Goal: Use online tool/utility: Utilize a website feature to perform a specific function

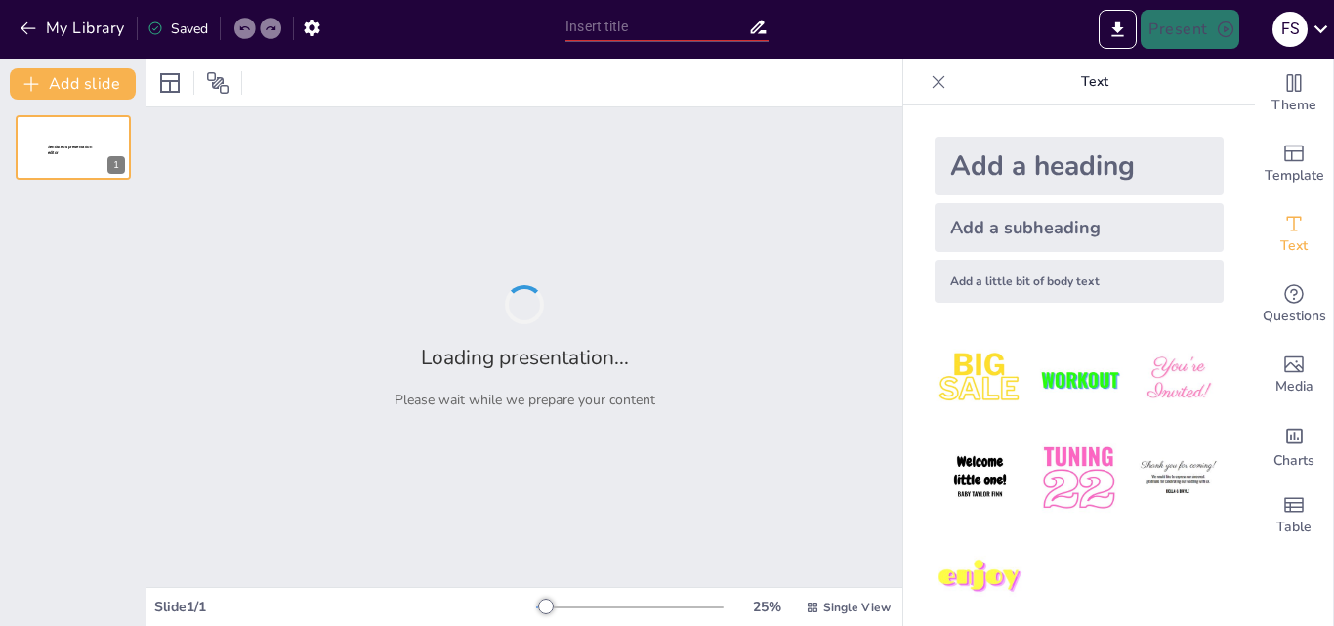
type input "Evaluación Técnica y Económica para la Instalación de una Sala de Extracción de…"
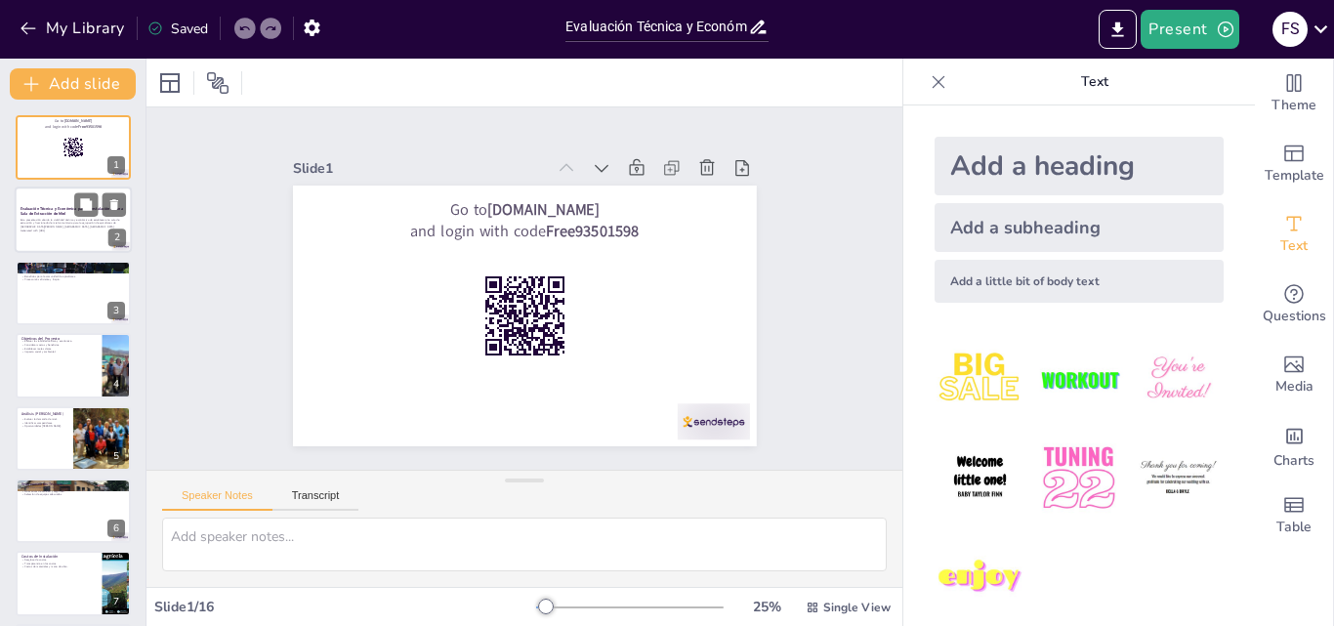
click at [67, 234] on div at bounding box center [73, 221] width 117 height 66
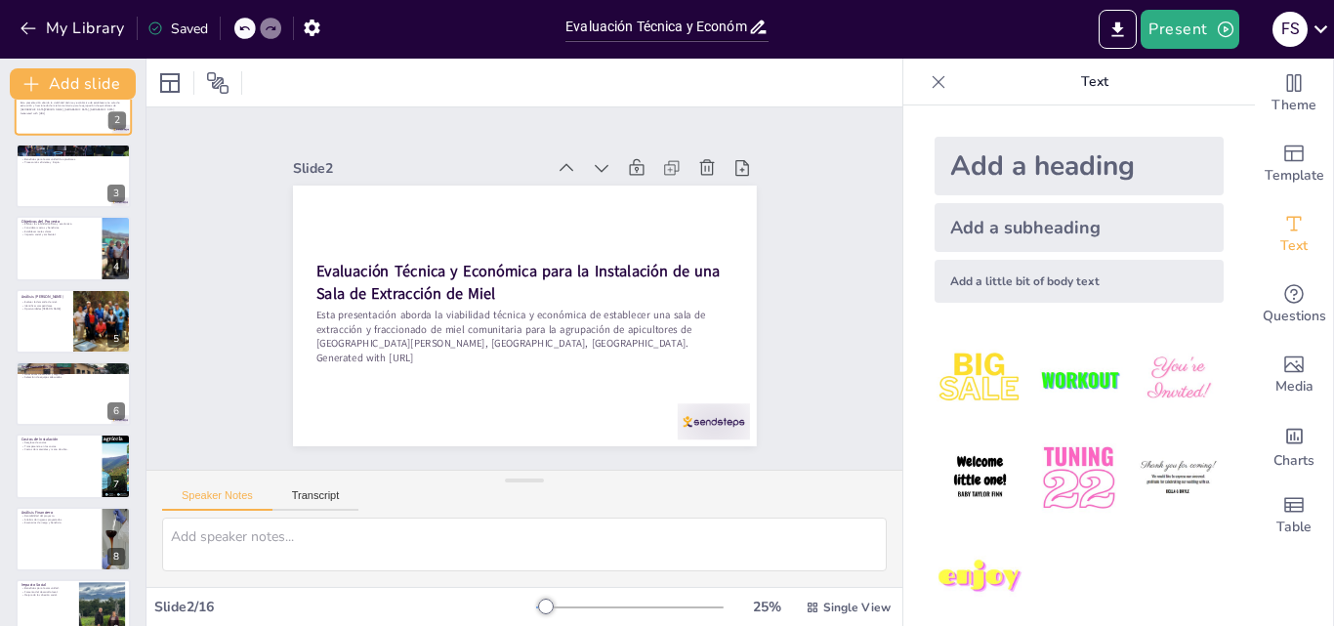
scroll to position [156, 0]
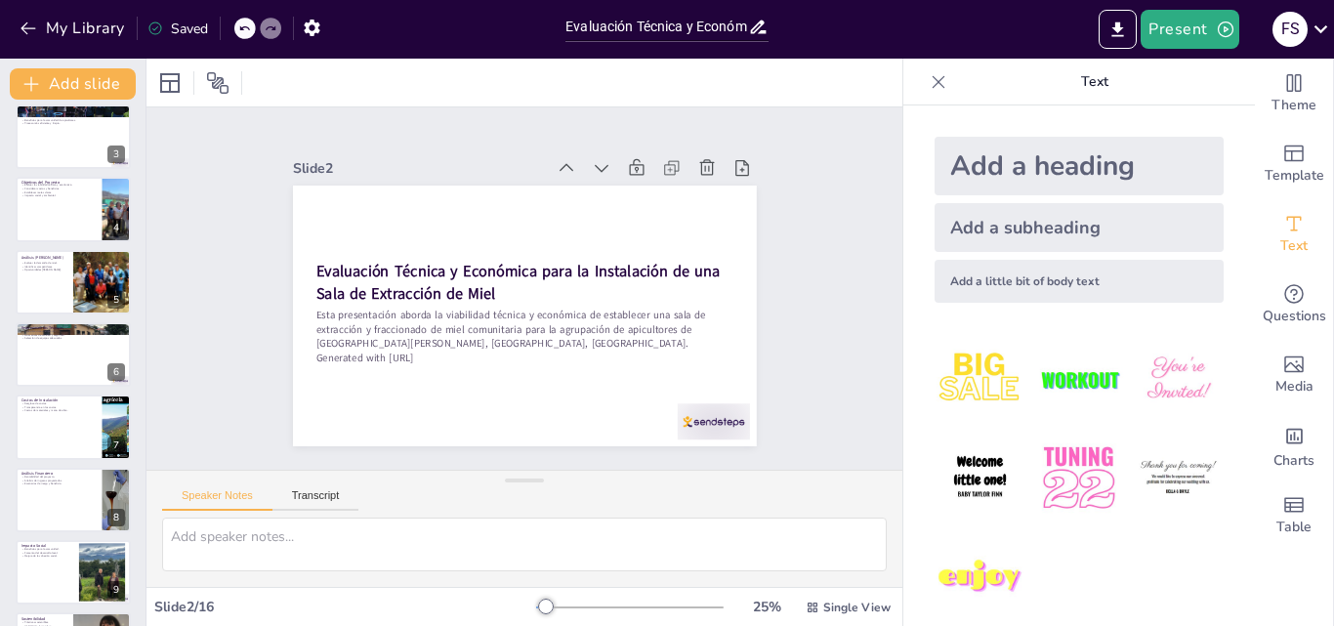
checkbox input "true"
click at [50, 191] on p "Establecer metas claras." at bounding box center [58, 193] width 75 height 4
type textarea "La viabilidad técnica y económica es un aspecto crucial para garantizar que el …"
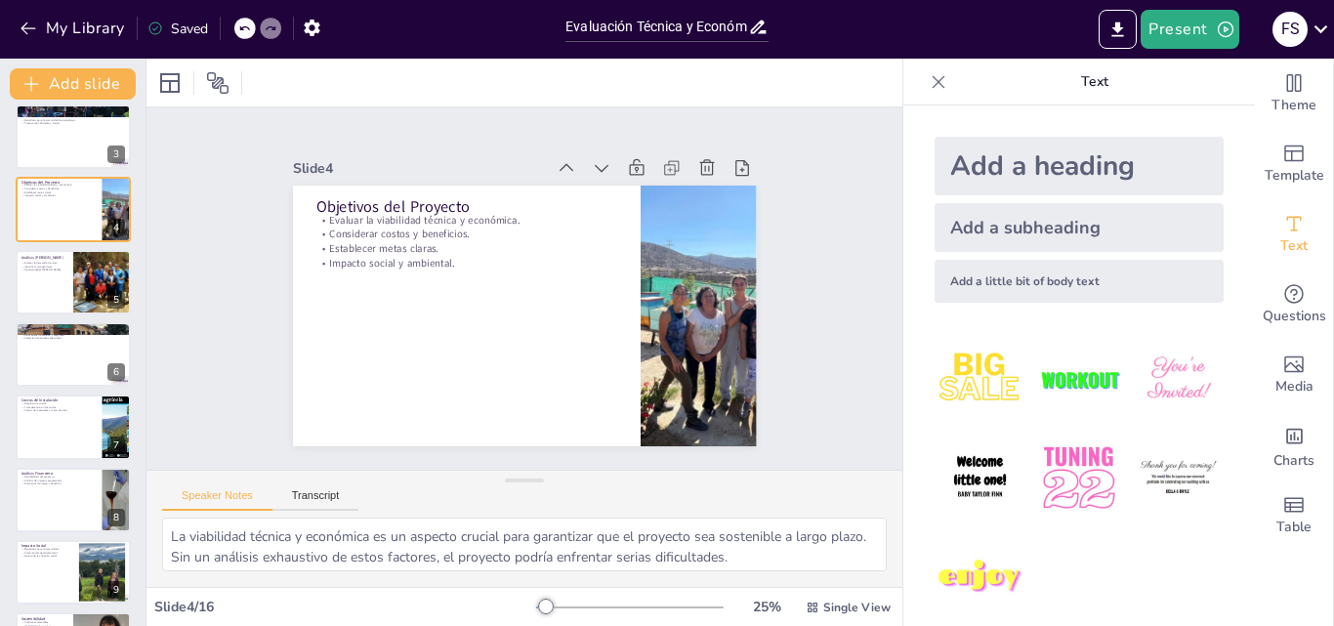
scroll to position [3, 0]
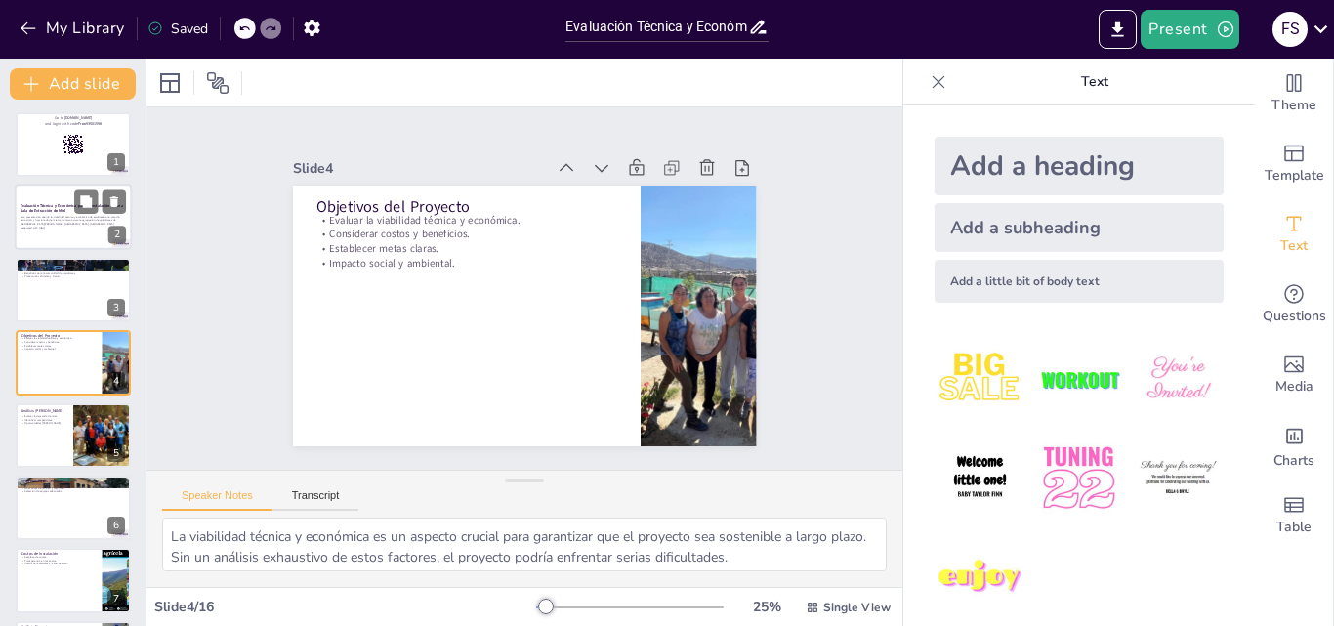
checkbox input "true"
click at [49, 234] on div at bounding box center [73, 218] width 117 height 66
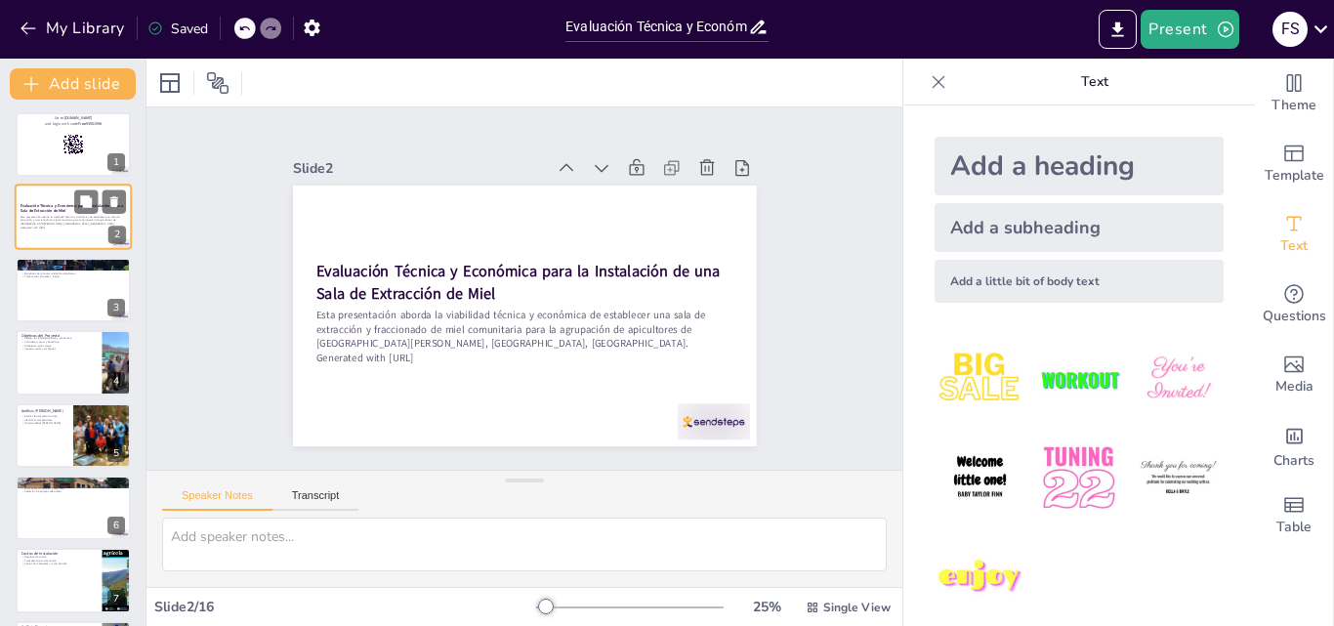
scroll to position [0, 0]
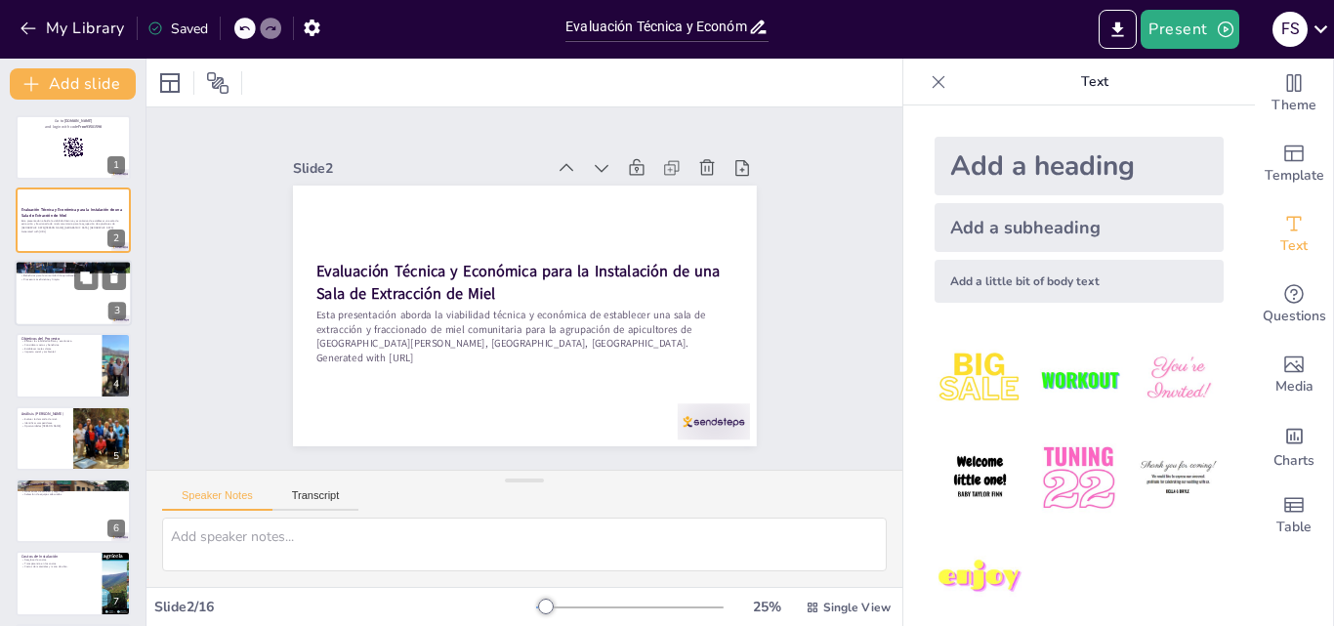
checkbox input "true"
click at [56, 276] on div "La apicultura requiere infraestructura adecuada. La sala de extracción mejorará…" at bounding box center [74, 274] width 106 height 15
type textarea "La infraestructura es esencial para la apicultura, ya que influye directamente …"
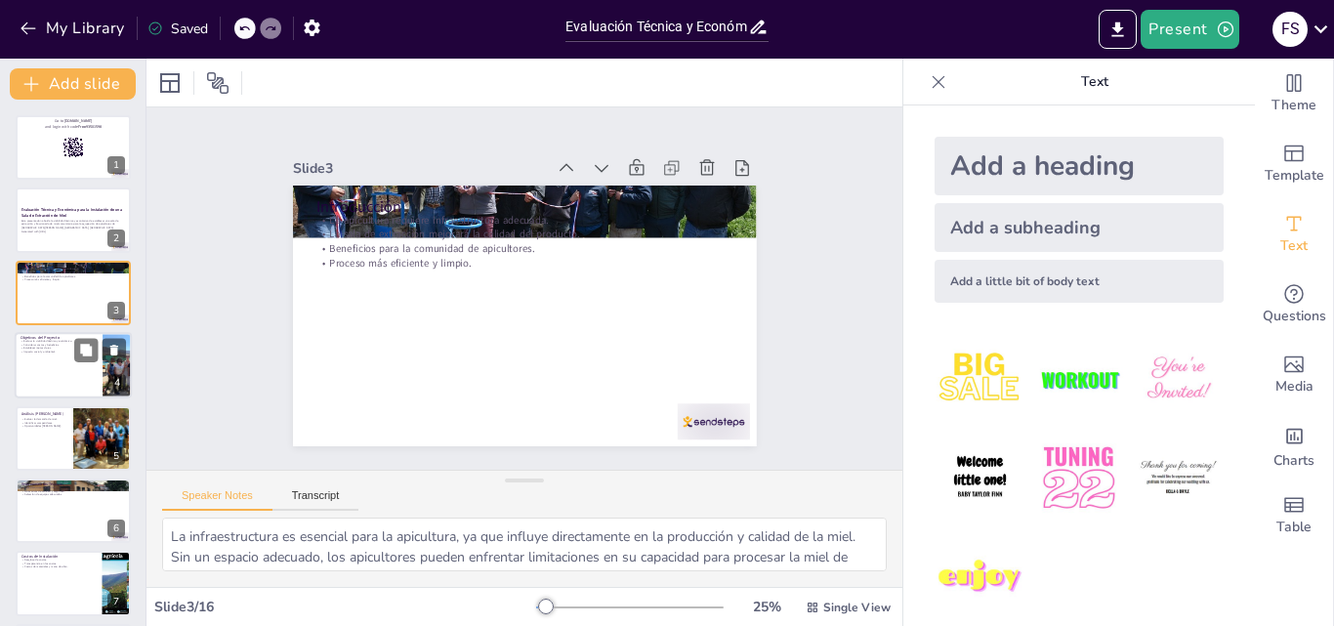
checkbox input "true"
click at [62, 347] on p "Establecer metas claras." at bounding box center [59, 349] width 76 height 4
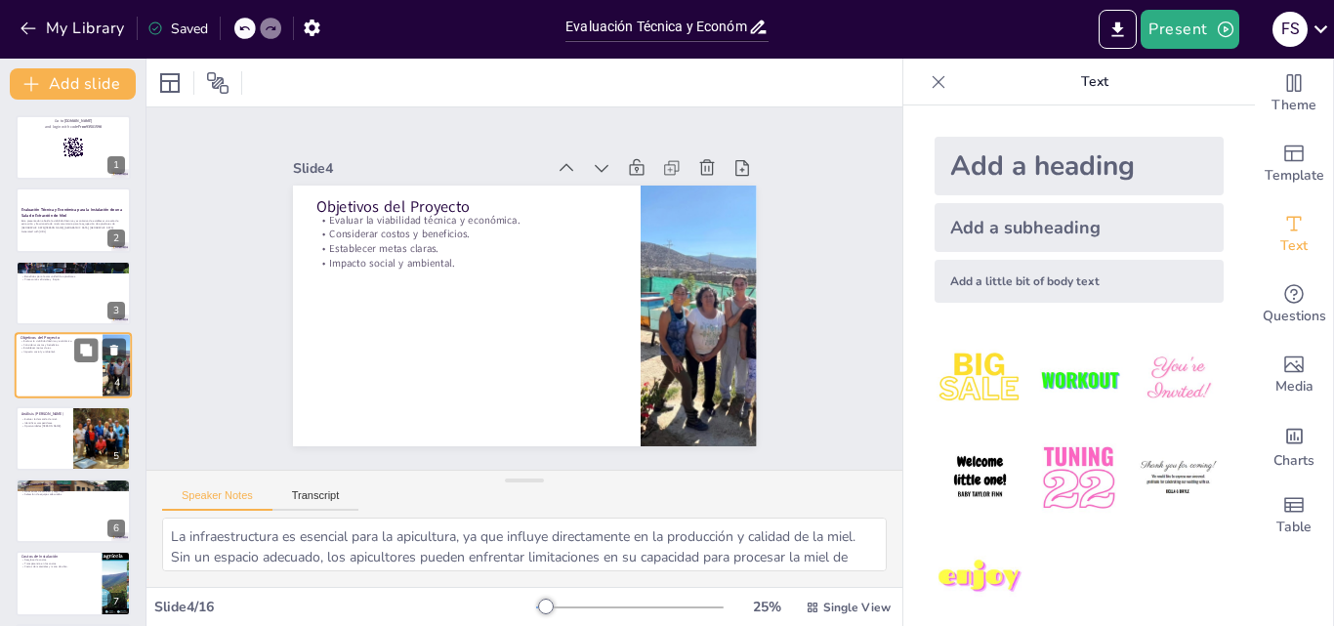
type textarea "La viabilidad técnica y económica es un aspecto crucial para garantizar que el …"
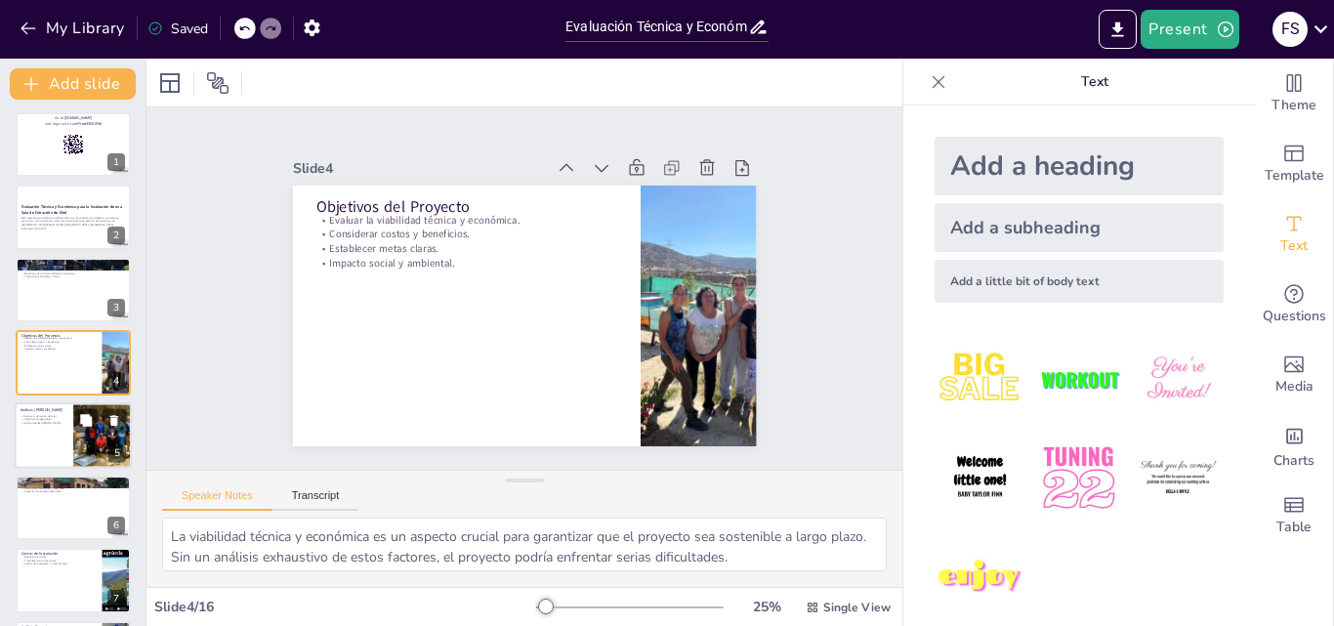
checkbox input "true"
click at [56, 420] on p "Identificar competidores." at bounding box center [44, 419] width 47 height 4
type textarea "Entender la demanda de miel en la región es esencial para determinar si hay un …"
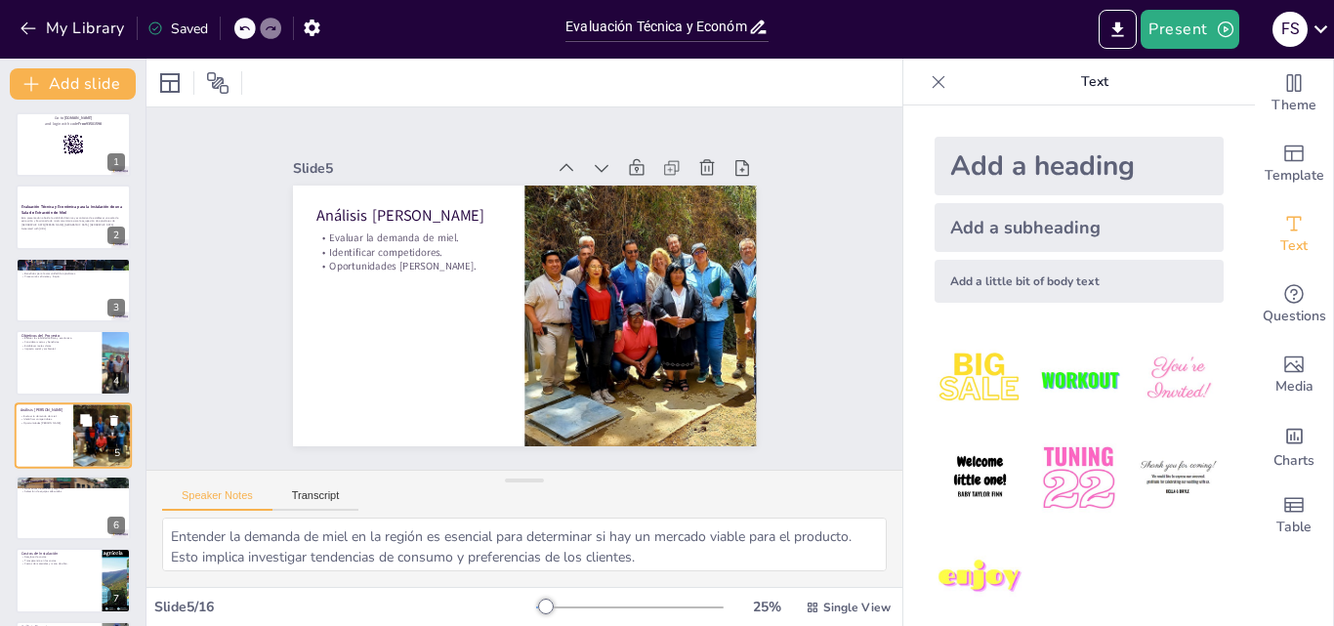
scroll to position [75, 0]
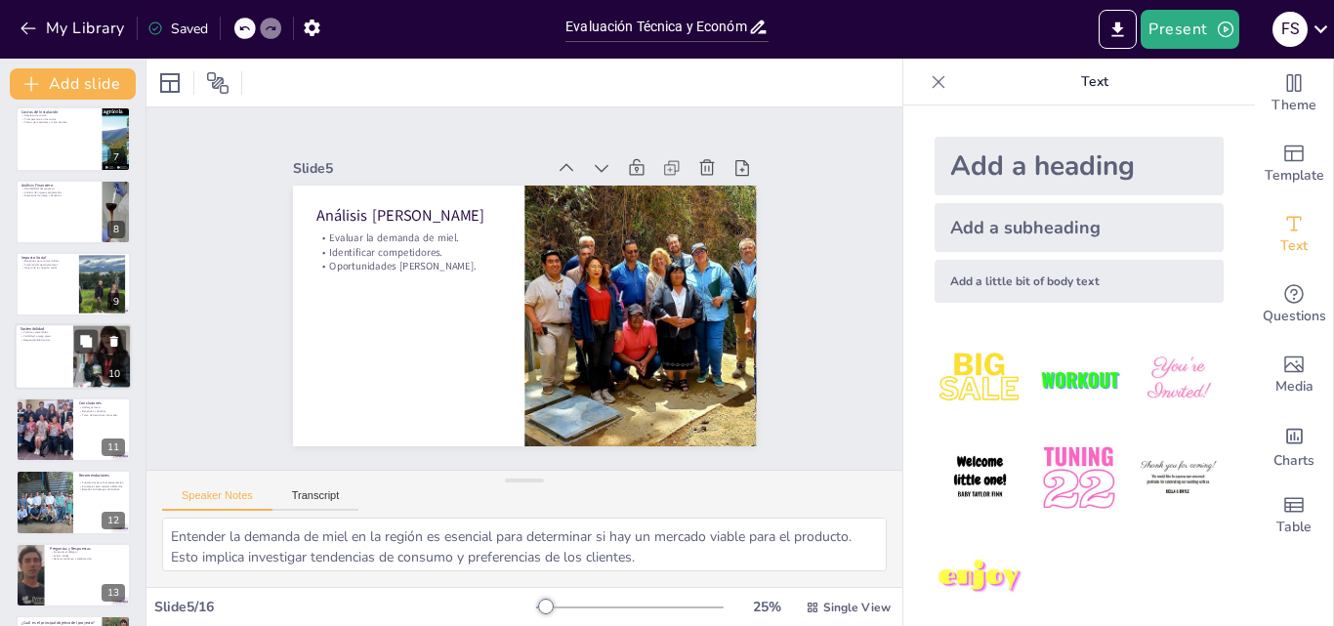
checkbox input "true"
click at [79, 370] on div at bounding box center [102, 357] width 121 height 66
type textarea "Implementar prácticas sostenibles es crucial para asegurar que el proyecto teng…"
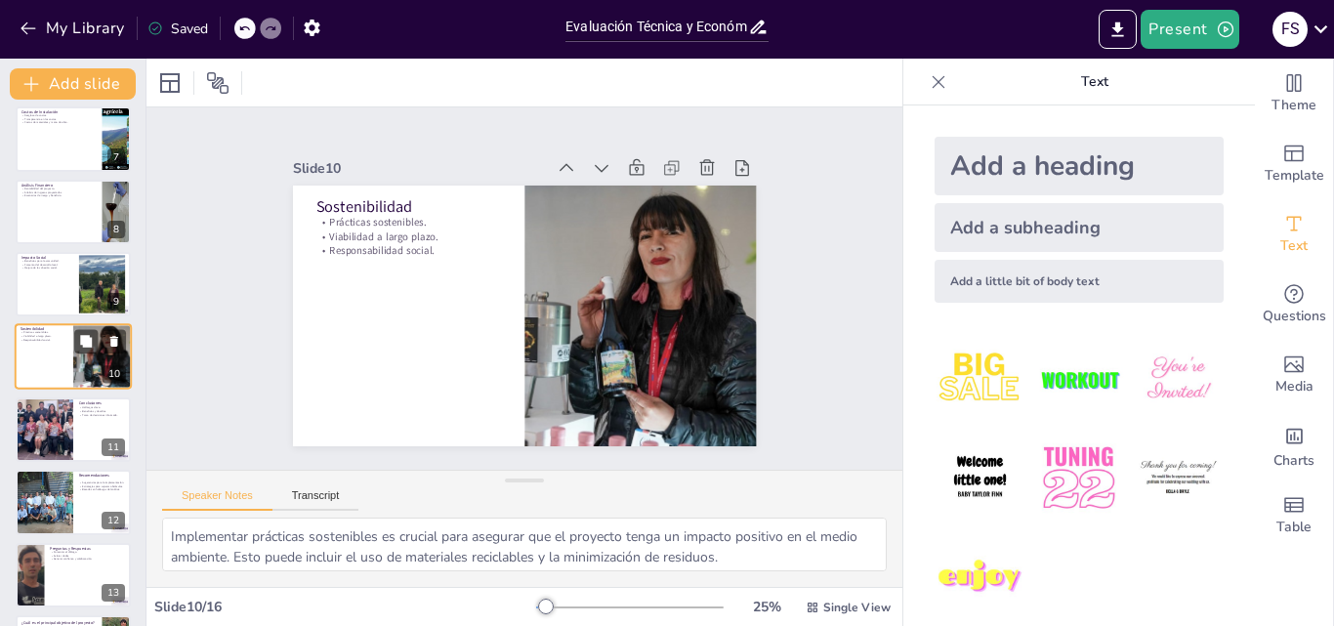
scroll to position [439, 0]
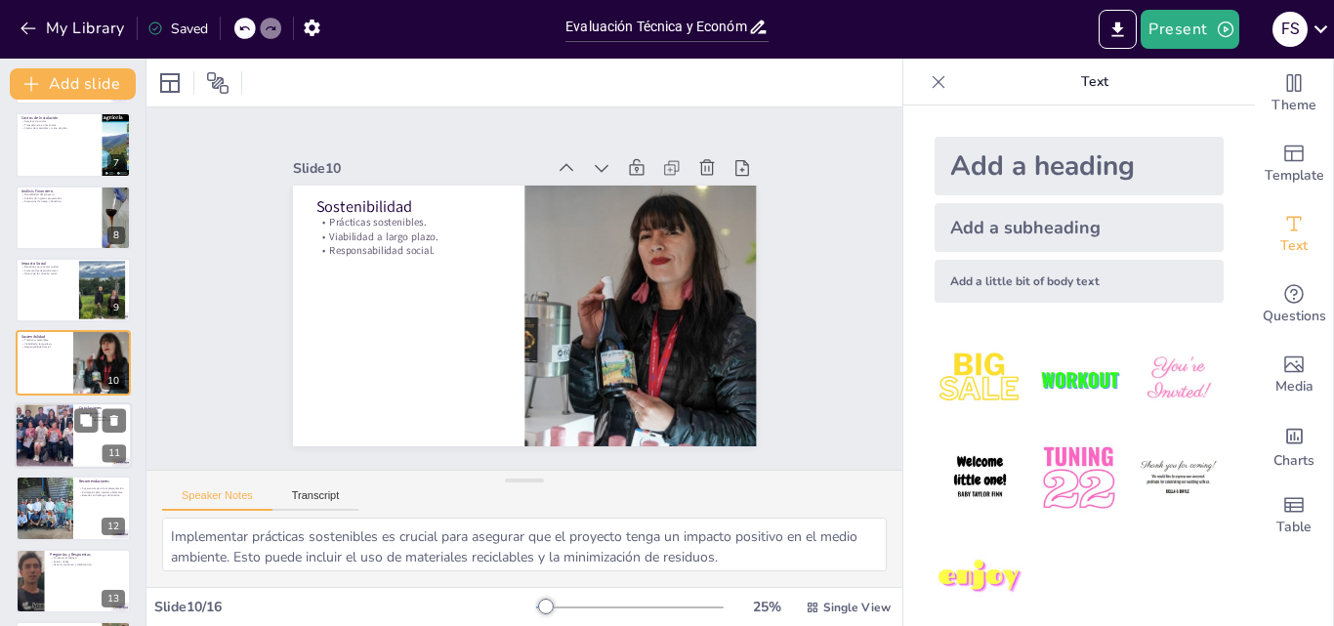
checkbox input "true"
click at [65, 439] on div at bounding box center [44, 435] width 153 height 66
type textarea "Resumir los hallazgos clave es esencial para que los apicultores comprendan la …"
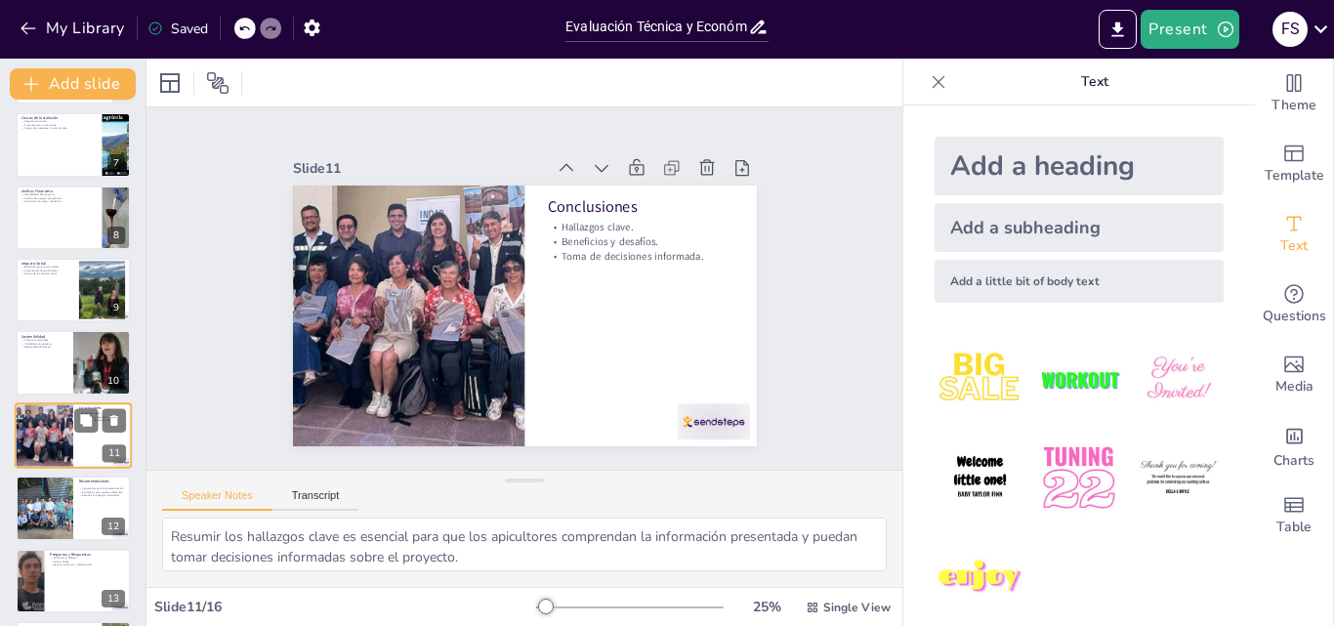
scroll to position [511, 0]
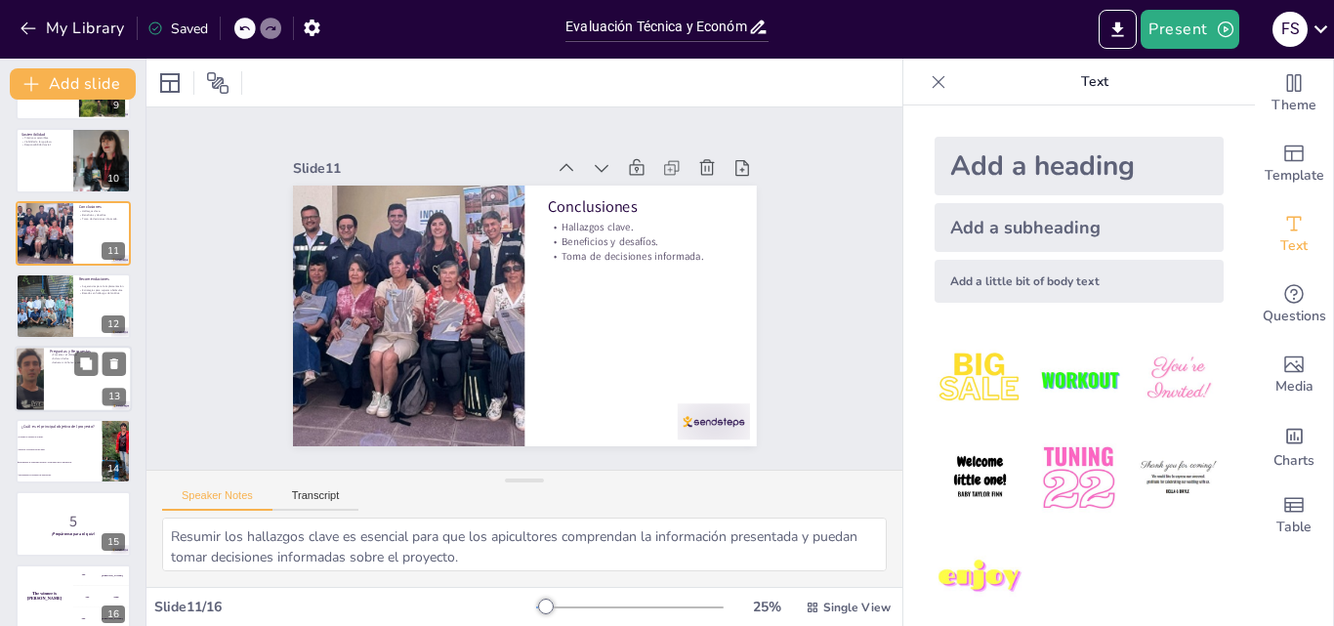
checkbox input "true"
click at [55, 401] on div at bounding box center [73, 379] width 117 height 66
type textarea "Fomentar el diálogo es esencial para crear un ambiente de confianza y colaborac…"
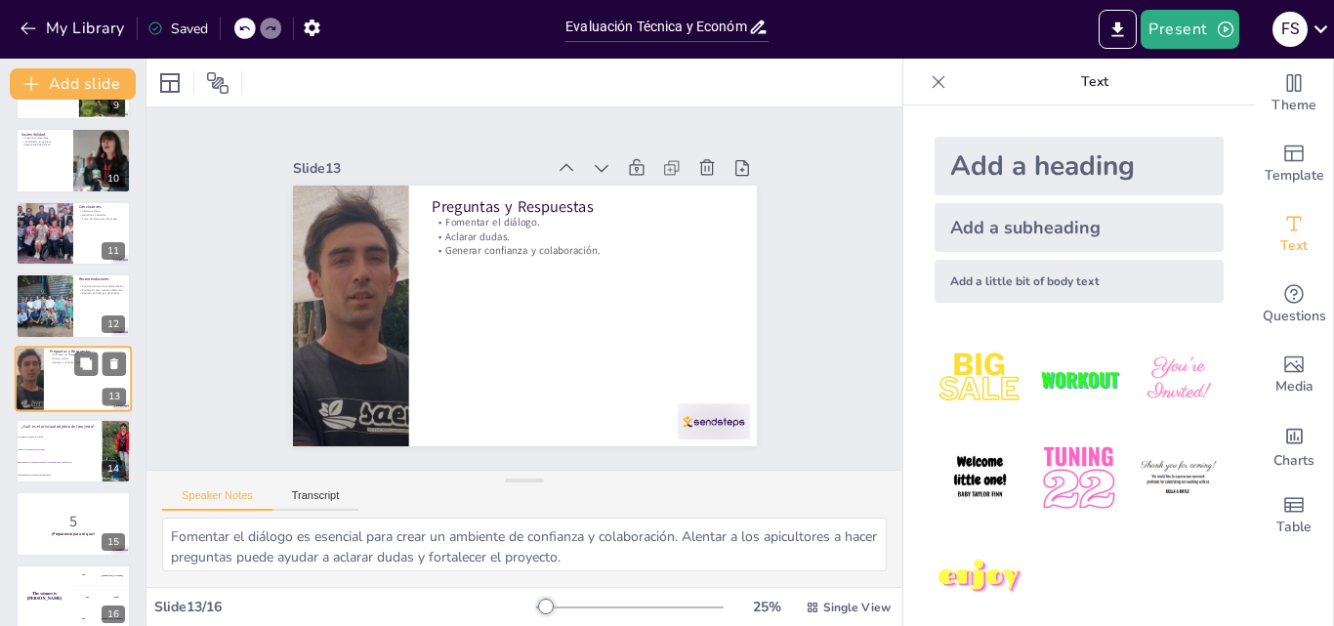
scroll to position [656, 0]
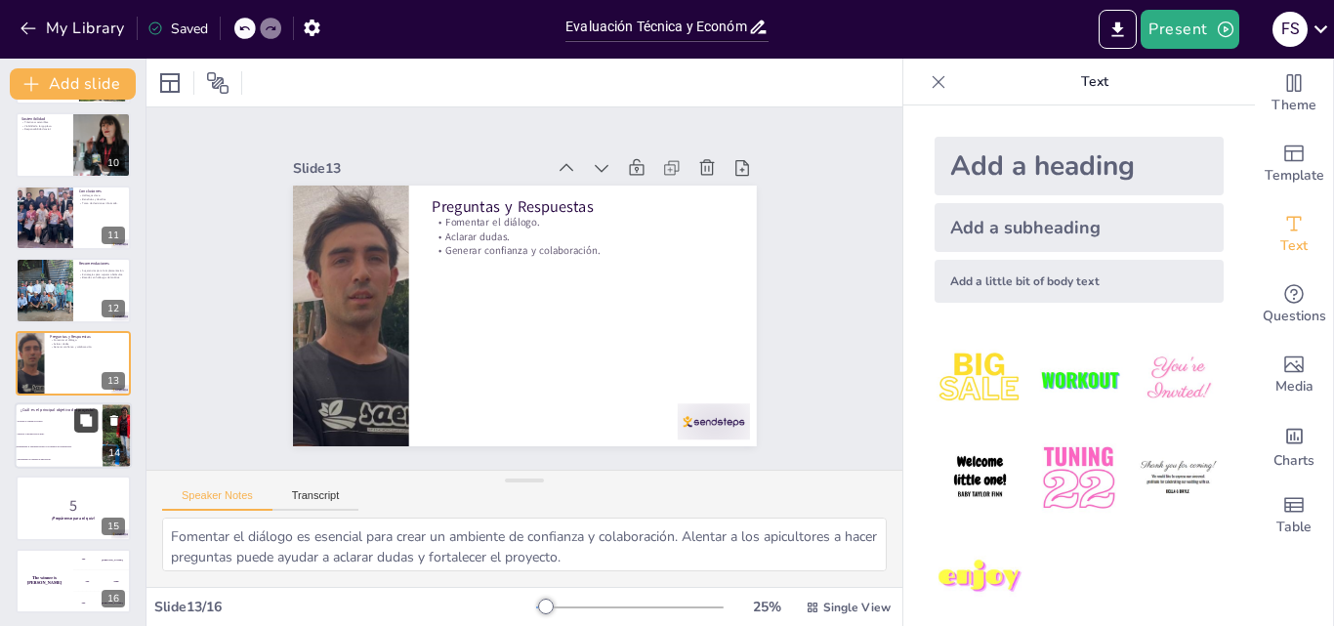
checkbox input "true"
click at [80, 427] on icon at bounding box center [86, 420] width 14 height 14
type textarea "La respuesta correcta es determinar la viabilidad técnica y económica de la ins…"
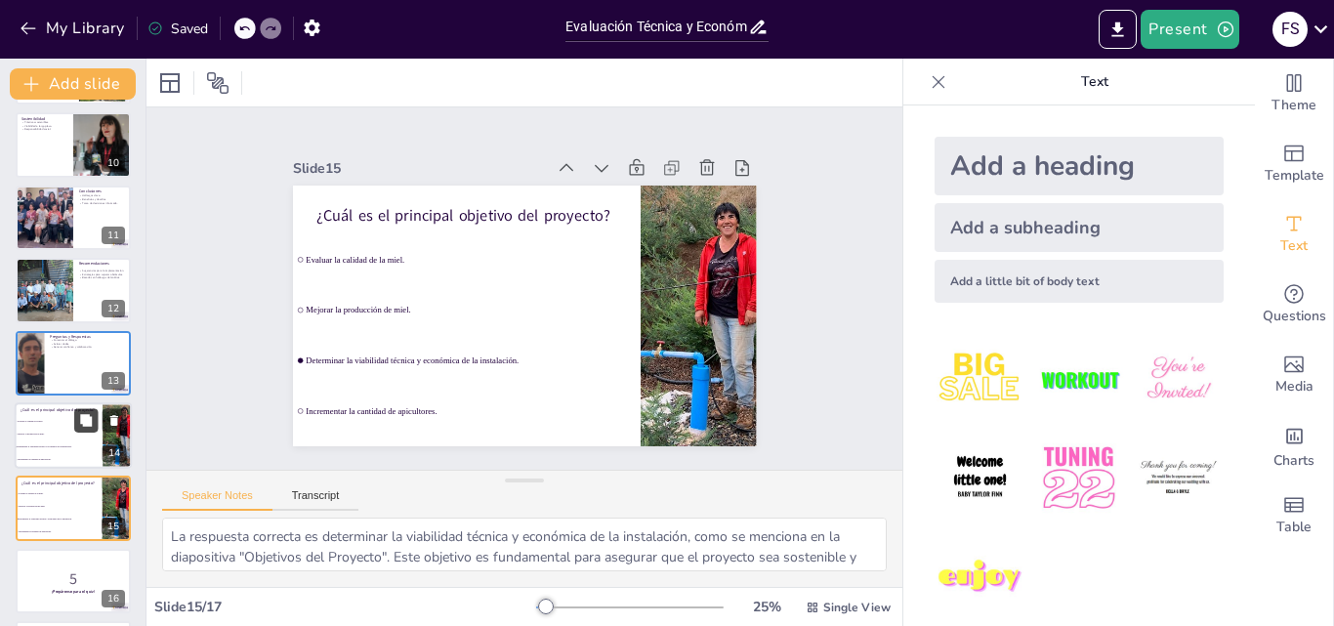
checkbox input "true"
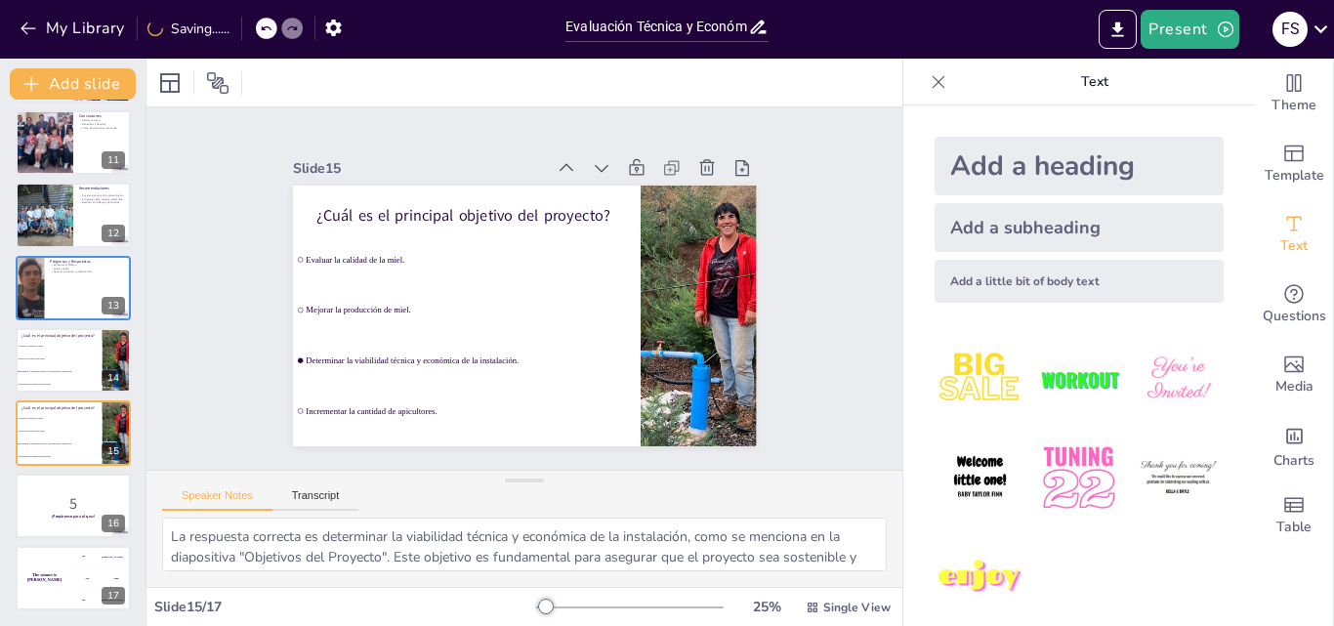
checkbox input "true"
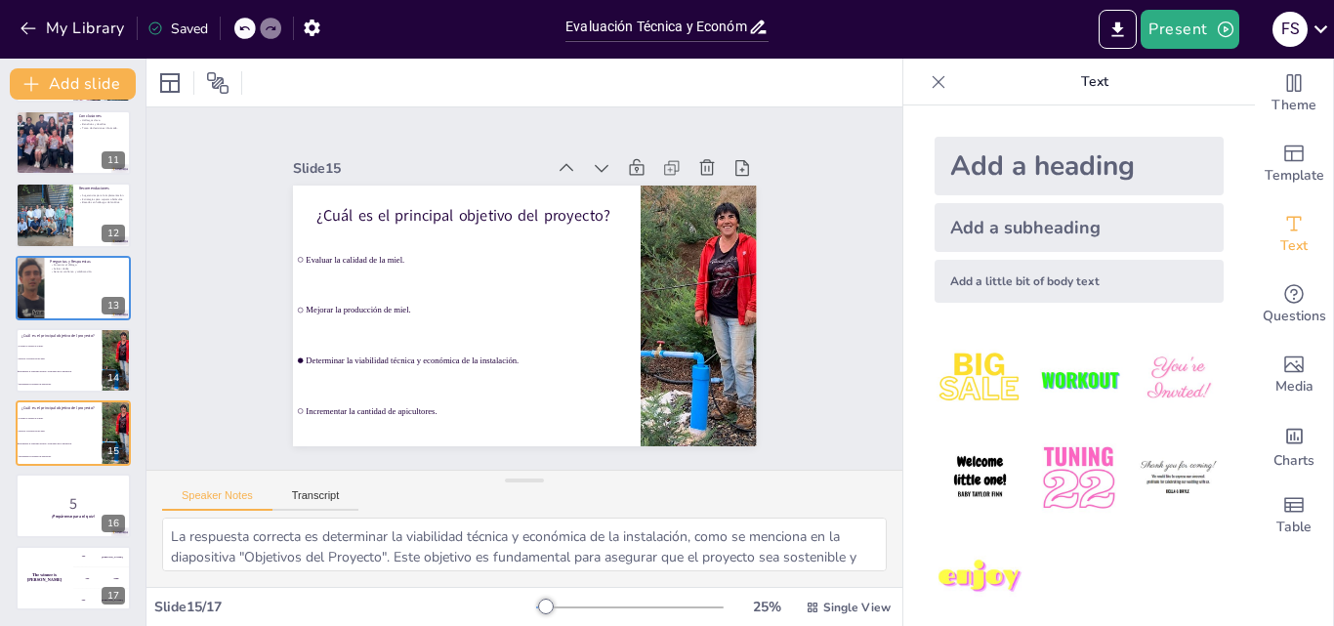
checkbox input "true"
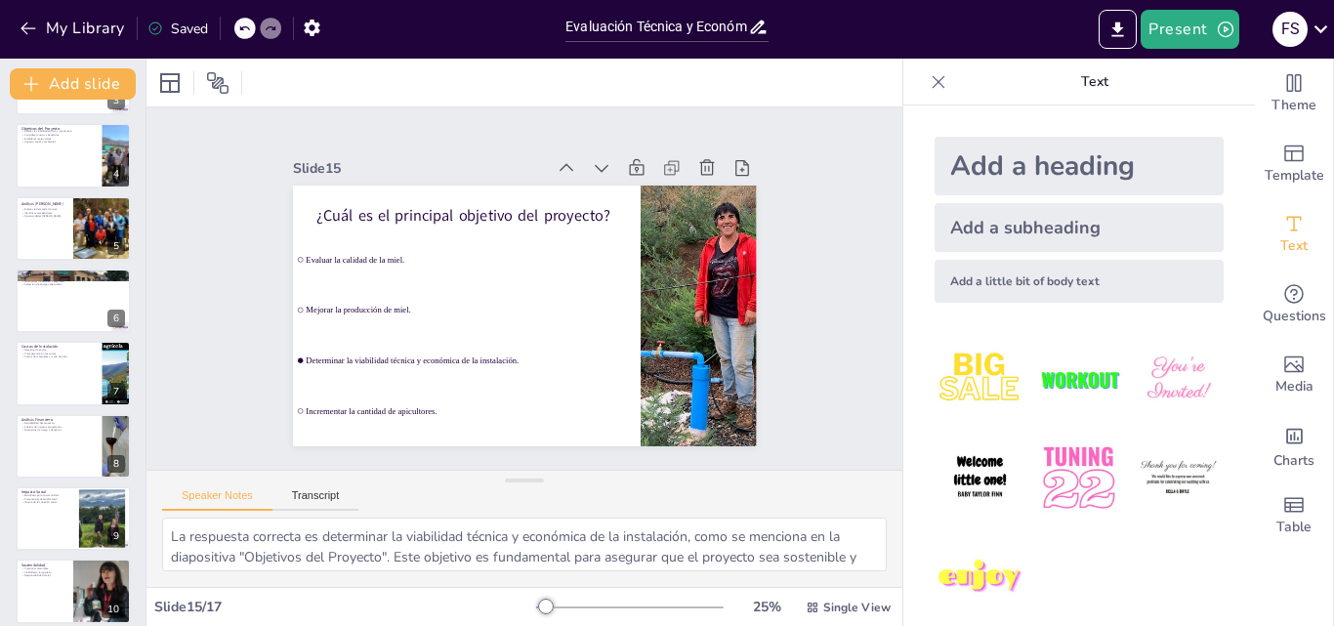
scroll to position [0, 0]
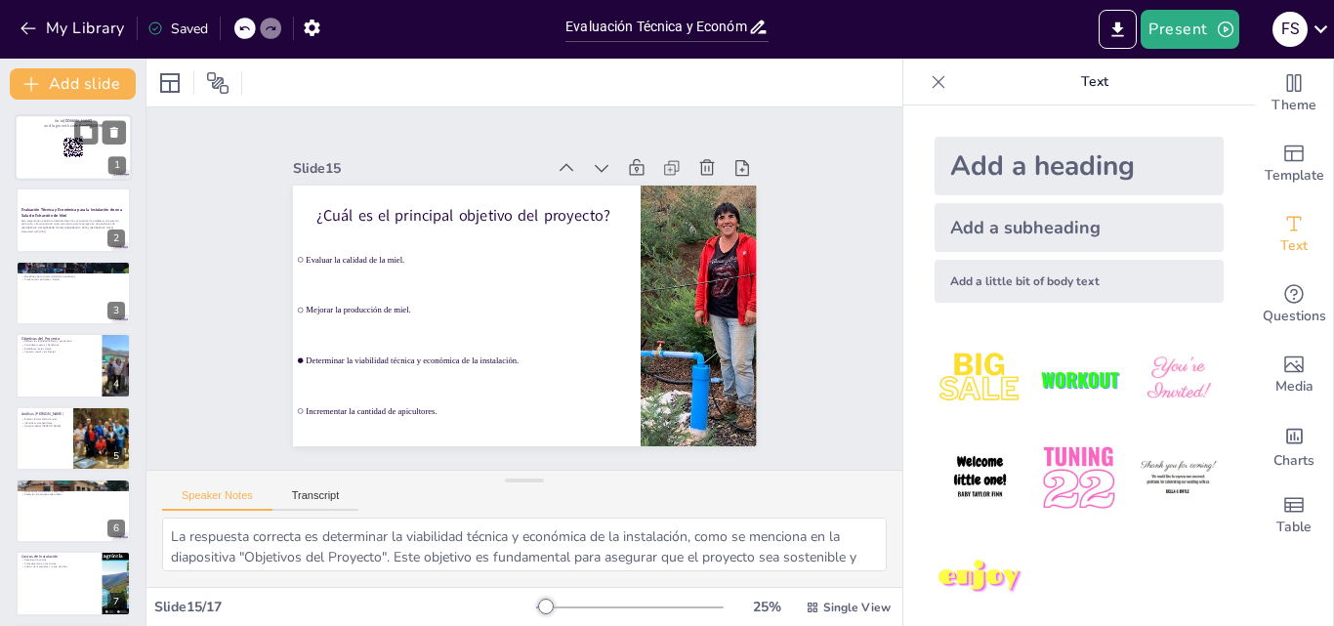
checkbox input "true"
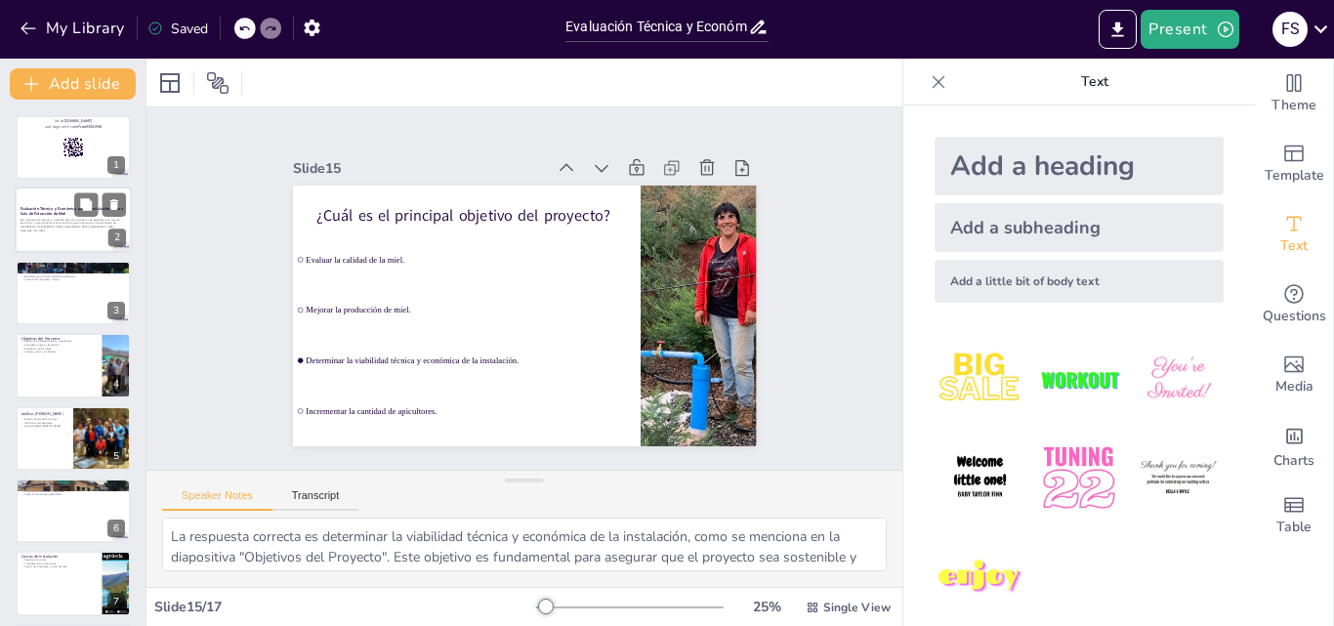
checkbox input "true"
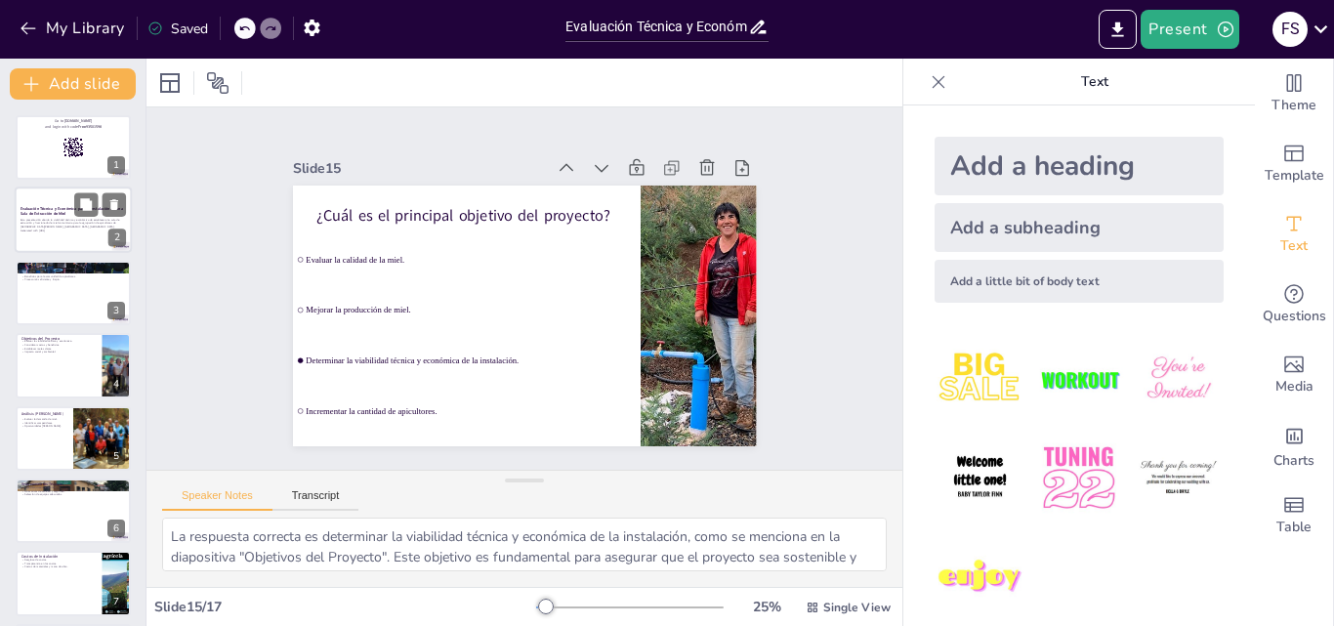
checkbox input "true"
click at [71, 190] on div at bounding box center [73, 221] width 117 height 66
checkbox input "true"
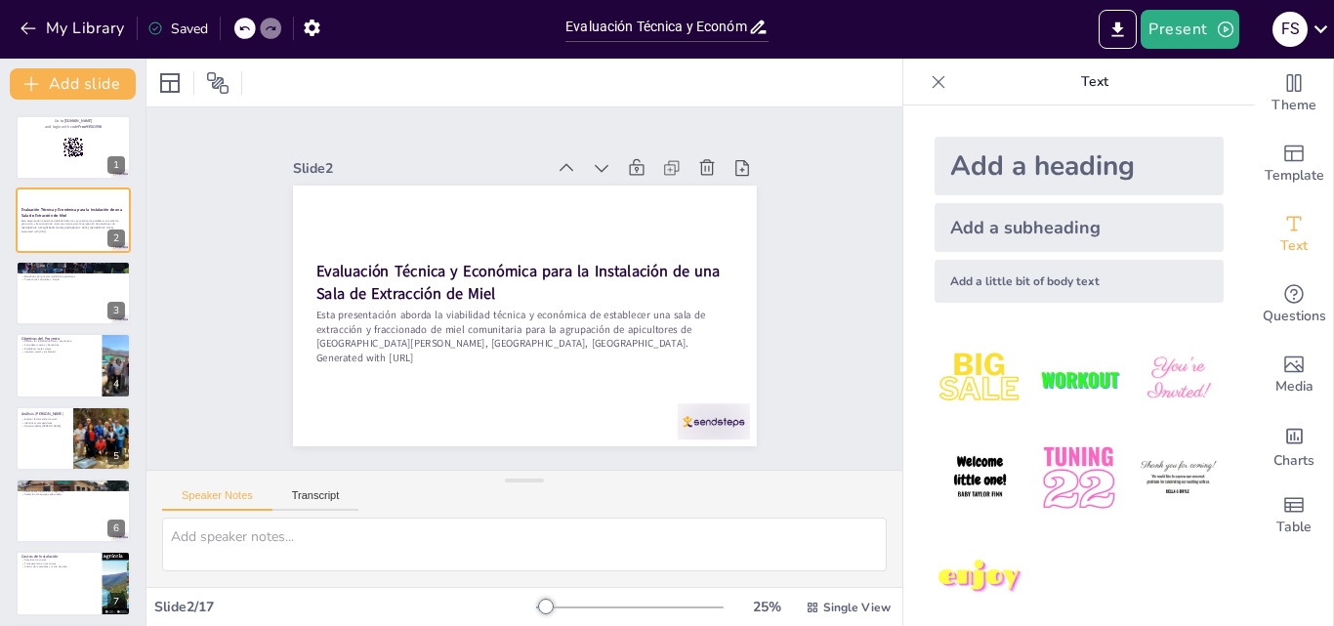
checkbox input "true"
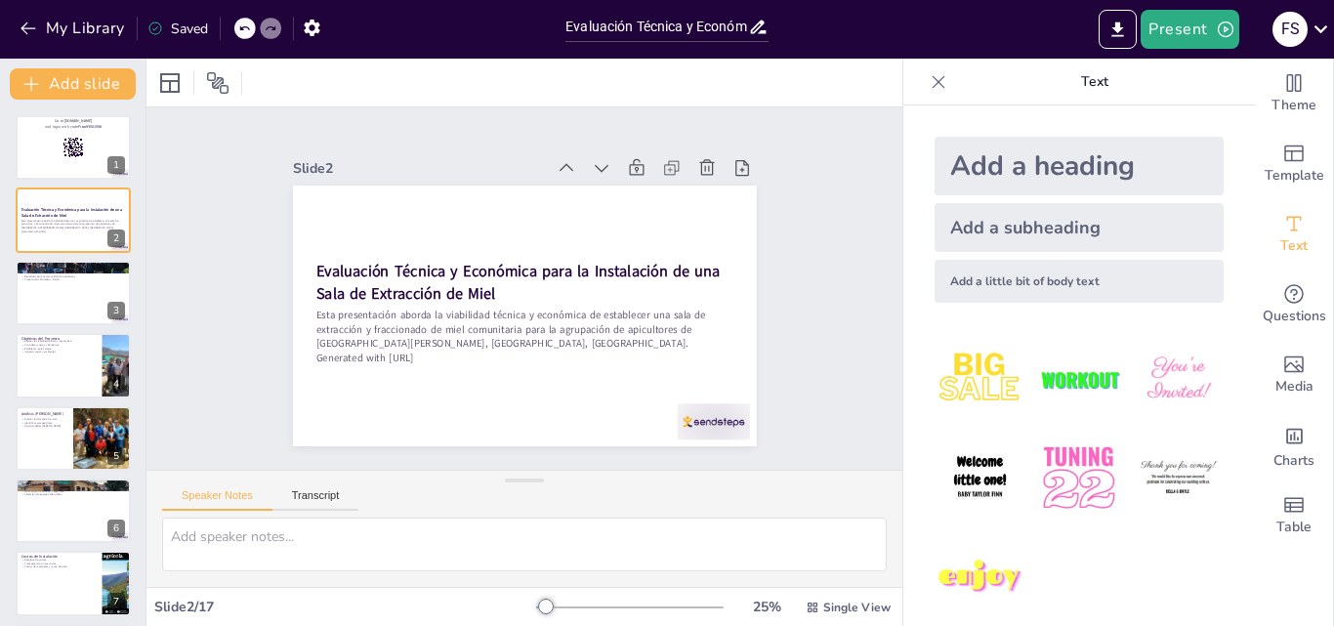
checkbox input "true"
